Goal: Information Seeking & Learning: Learn about a topic

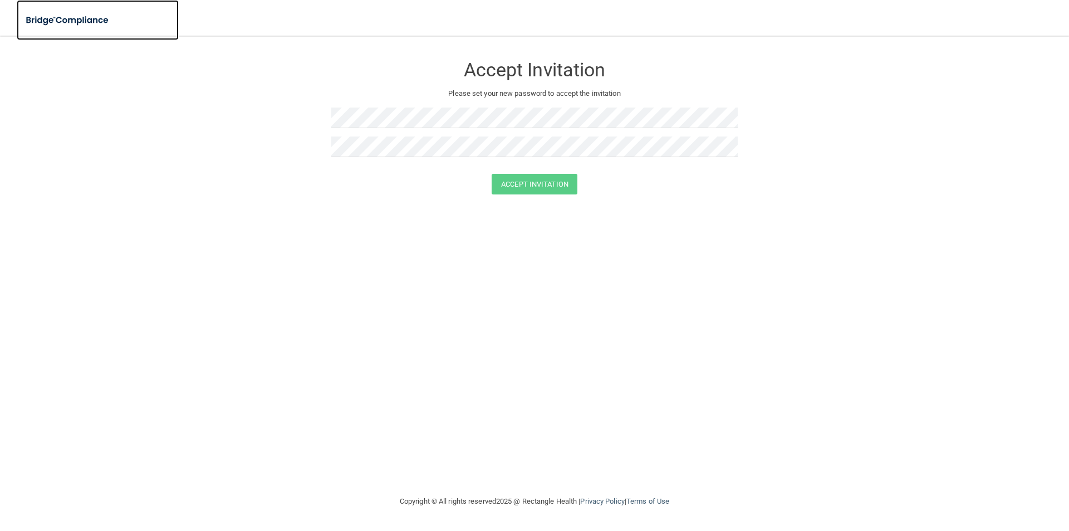
click at [85, 18] on img at bounding box center [68, 20] width 102 height 23
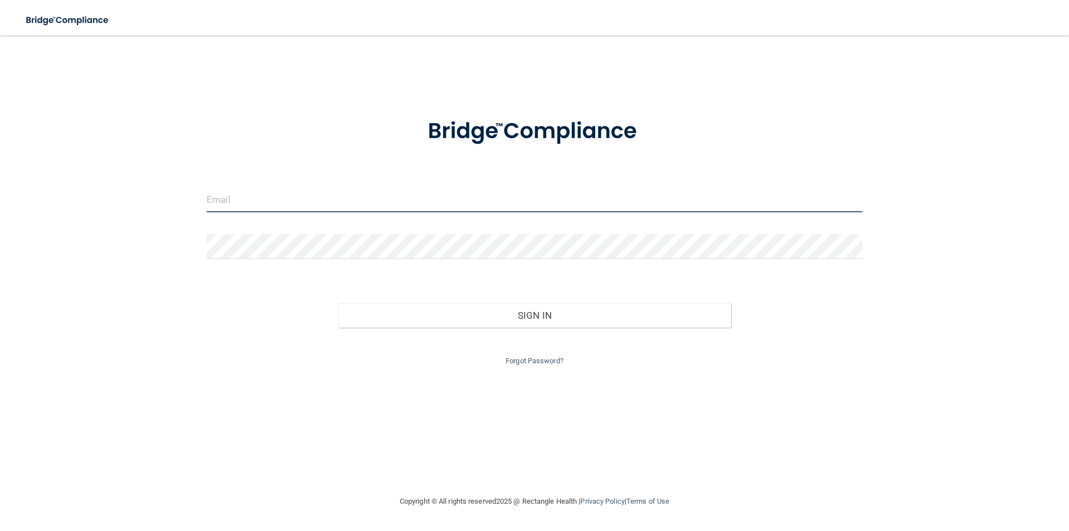
type input "[EMAIL_ADDRESS][DOMAIN_NAME]"
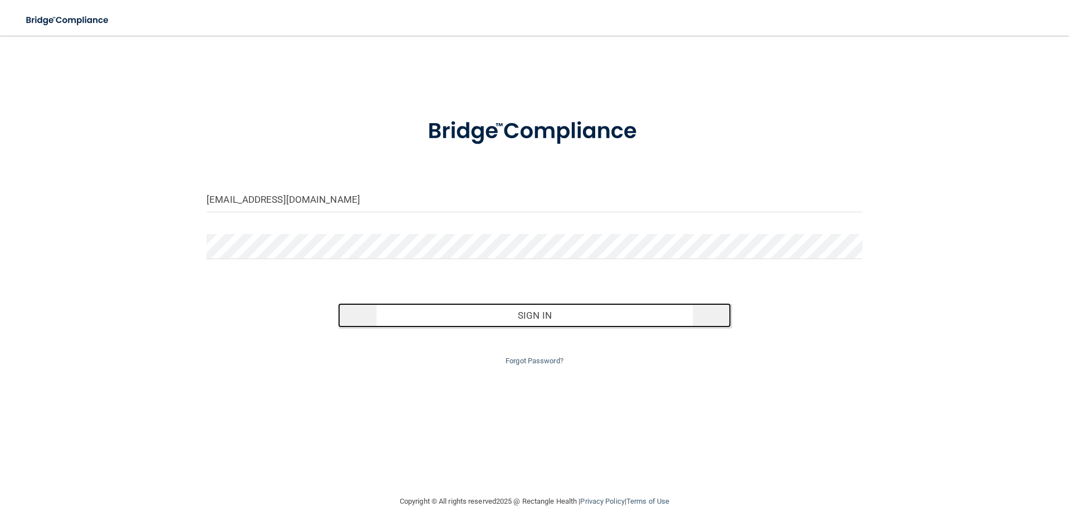
click at [535, 314] on button "Sign In" at bounding box center [535, 315] width 394 height 24
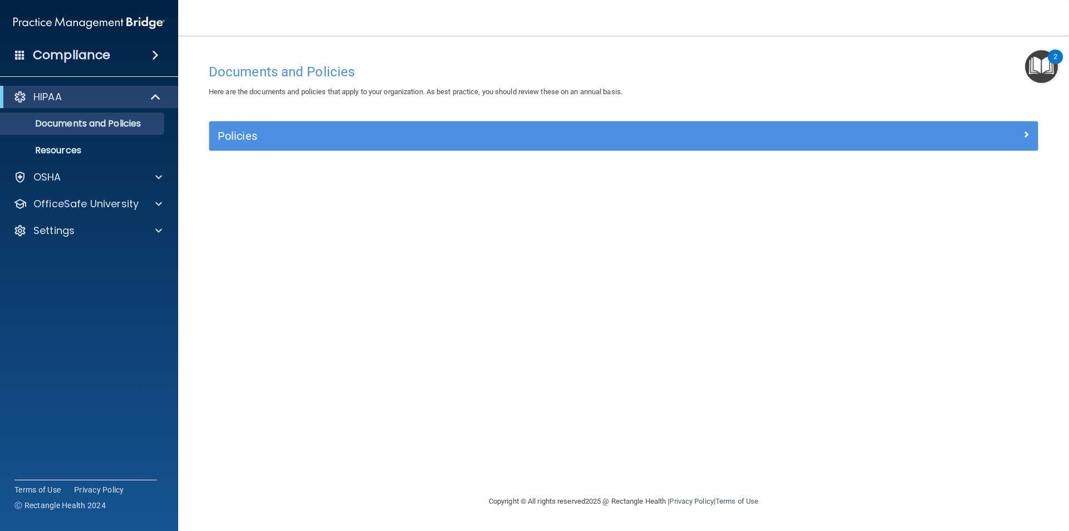
click at [100, 53] on h4 "Compliance" at bounding box center [71, 55] width 77 height 16
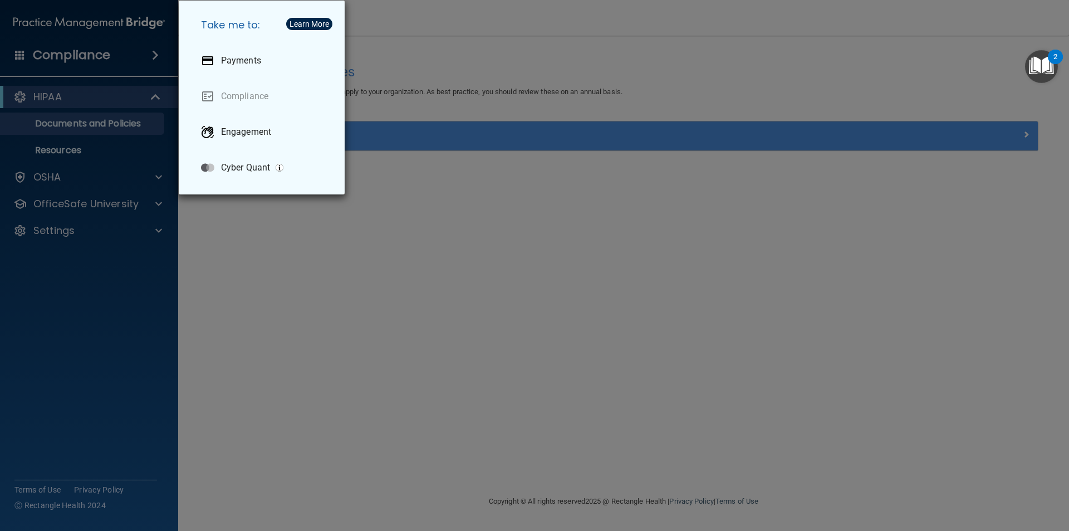
click at [70, 101] on div "Take me to: Payments Compliance Engagement Cyber Quant" at bounding box center [534, 265] width 1069 height 531
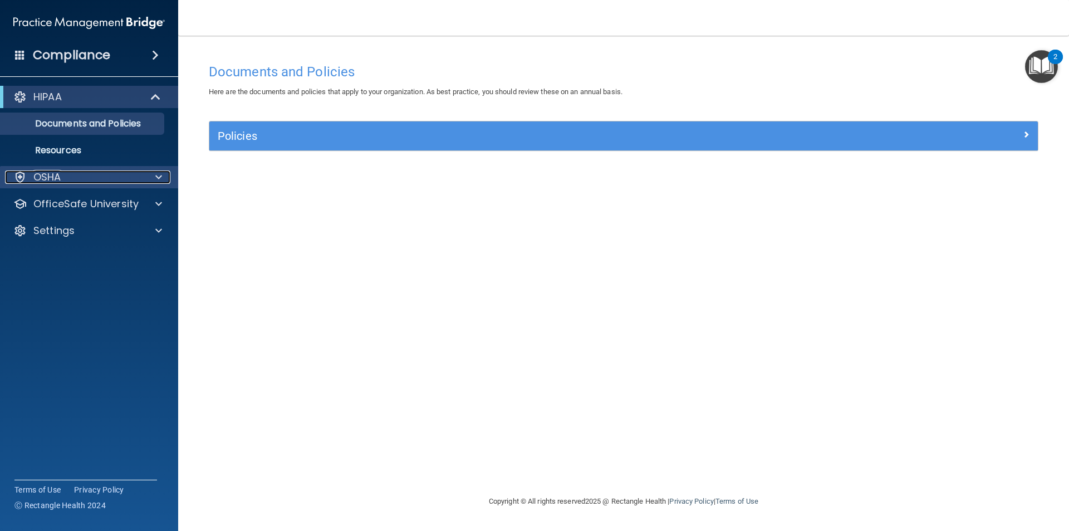
click at [51, 174] on p "OSHA" at bounding box center [47, 176] width 28 height 13
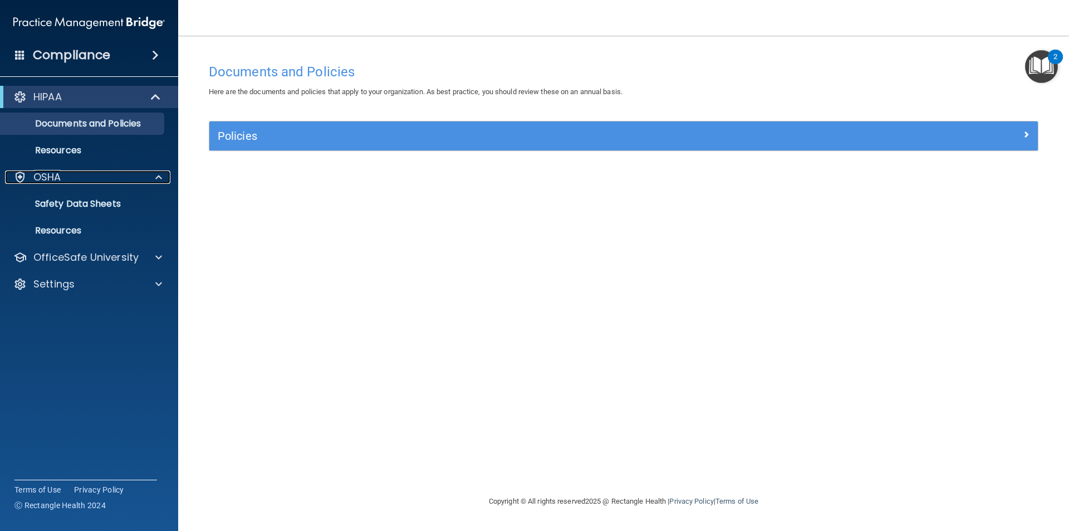
click at [146, 256] on div at bounding box center [157, 257] width 28 height 13
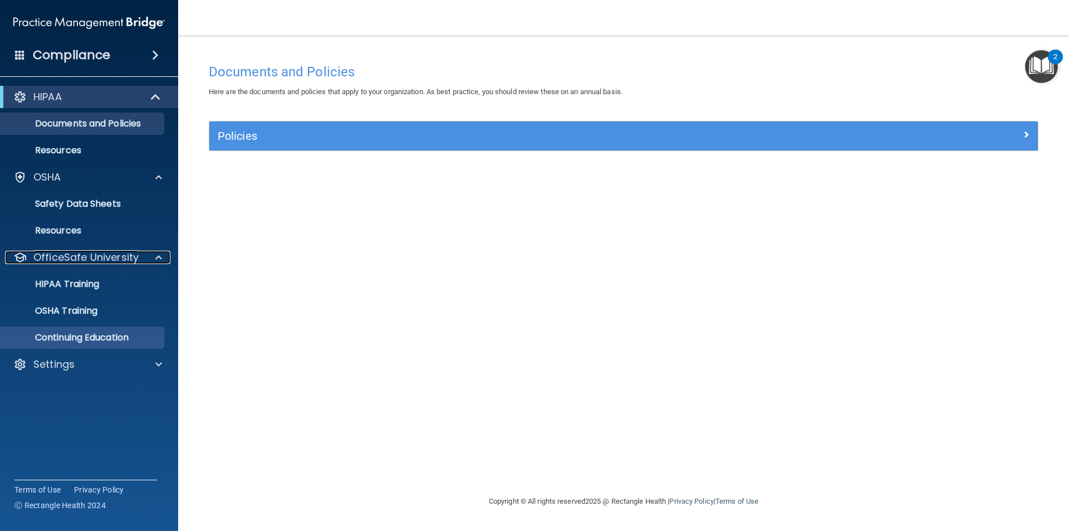
click at [23, 53] on span at bounding box center [20, 55] width 10 height 10
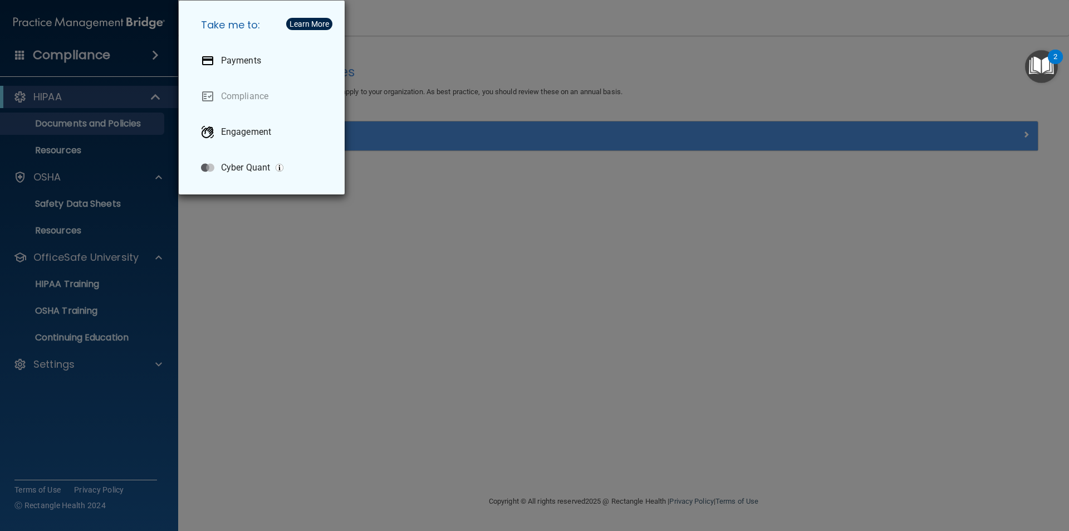
click at [63, 53] on div "Take me to: Payments Compliance Engagement Cyber Quant" at bounding box center [534, 265] width 1069 height 531
